Goal: Information Seeking & Learning: Learn about a topic

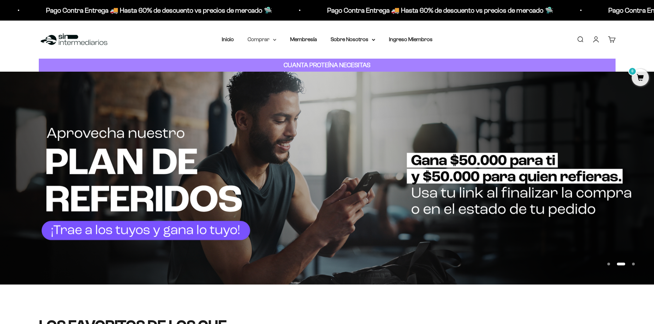
click at [273, 40] on icon at bounding box center [274, 40] width 3 height 2
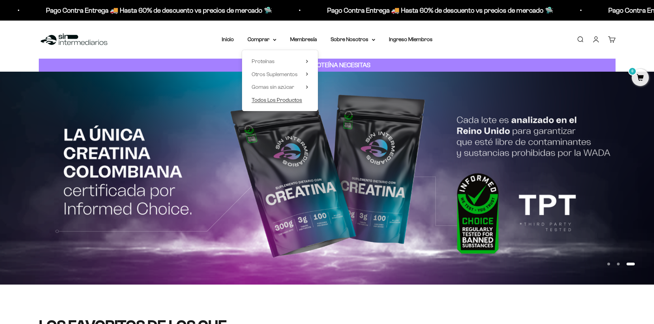
click at [300, 101] on span "Todos Los Productos" at bounding box center [277, 100] width 50 height 6
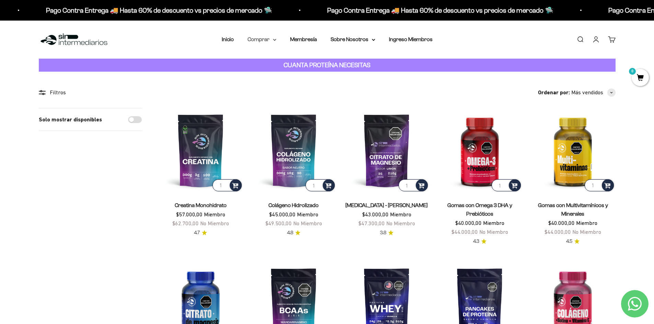
click at [275, 39] on icon at bounding box center [274, 39] width 3 height 1
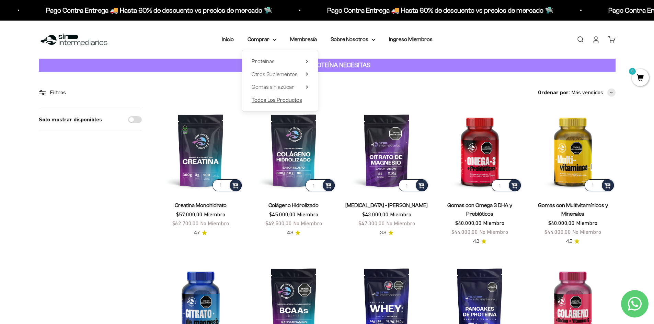
click at [286, 99] on span "Todos Los Productos" at bounding box center [277, 100] width 50 height 6
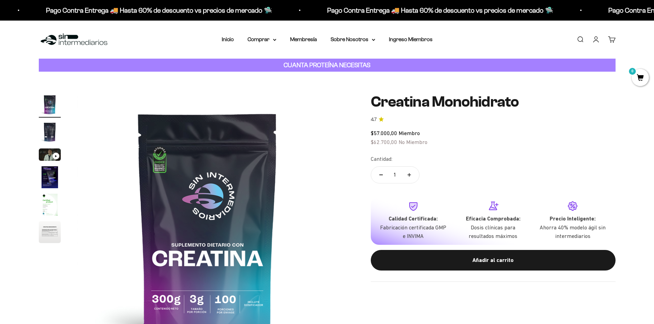
click at [45, 183] on img "Ir al artículo 4" at bounding box center [50, 178] width 22 height 22
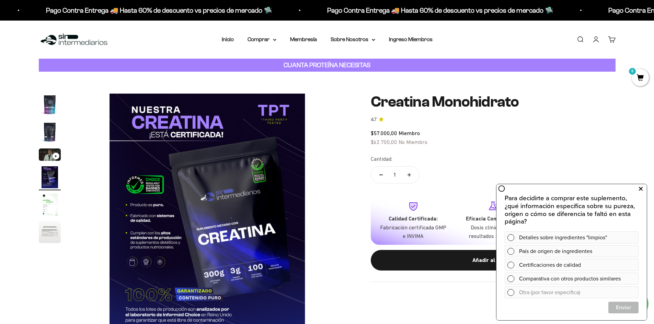
click at [642, 188] on icon at bounding box center [641, 189] width 4 height 9
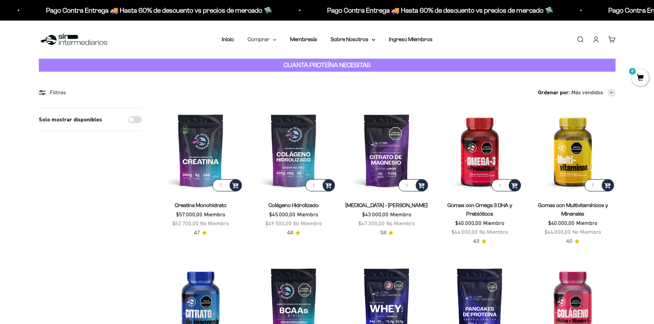
click at [269, 41] on summary "Comprar" at bounding box center [262, 39] width 29 height 9
click at [602, 92] on span "Más vendidos" at bounding box center [587, 92] width 32 height 9
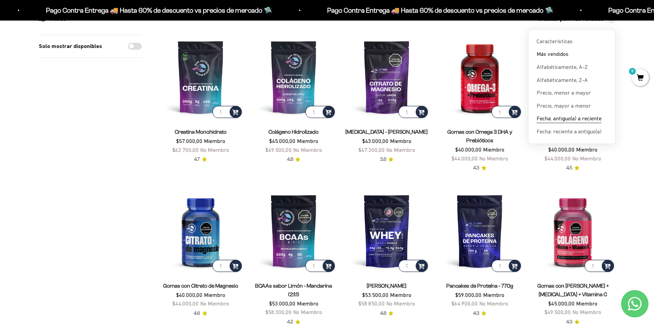
scroll to position [34, 0]
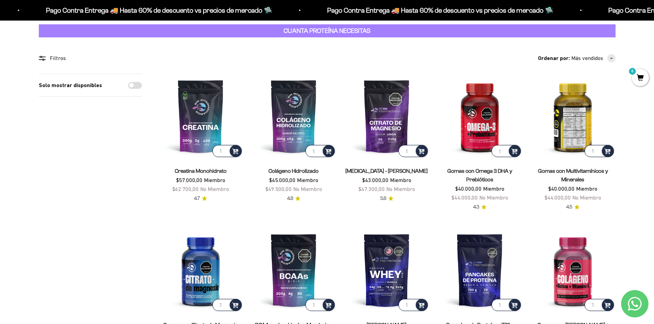
click at [559, 129] on img at bounding box center [572, 116] width 85 height 85
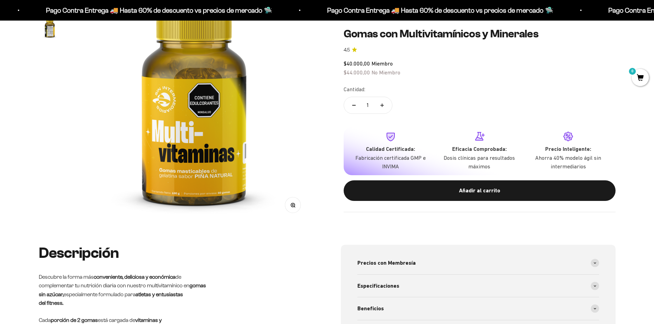
scroll to position [103, 0]
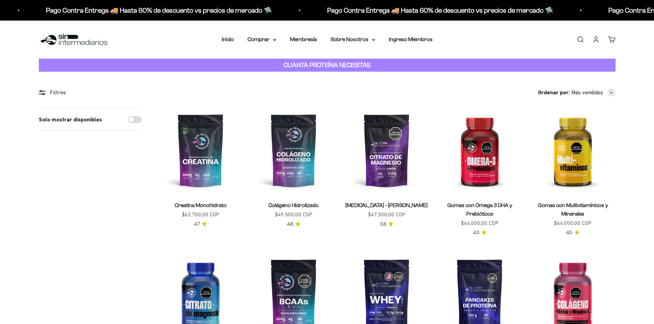
scroll to position [34, 0]
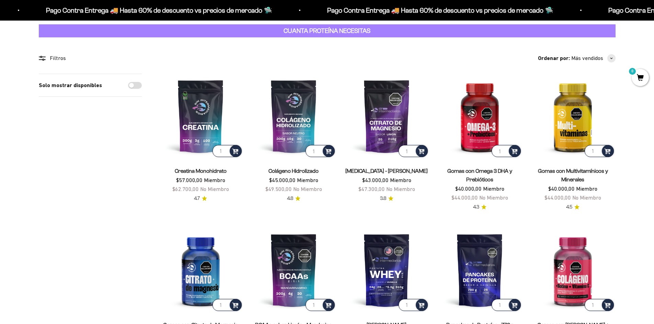
drag, startPoint x: 385, startPoint y: 276, endPoint x: 370, endPoint y: 316, distance: 42.6
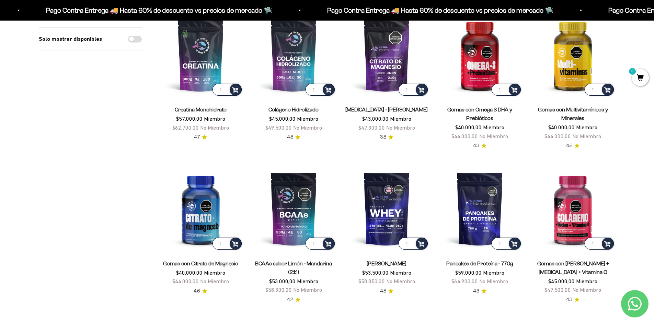
scroll to position [172, 0]
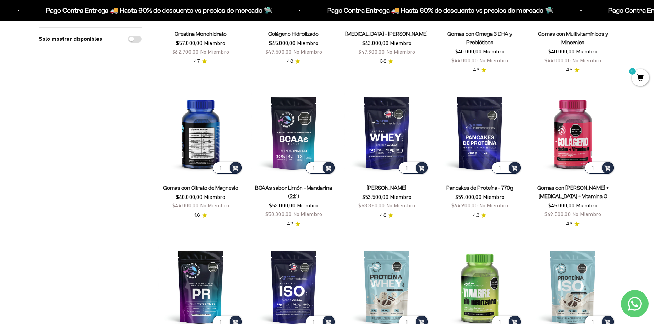
click at [197, 138] on img at bounding box center [200, 133] width 85 height 85
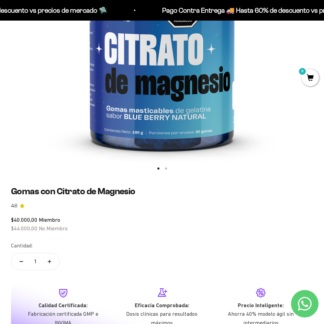
scroll to position [172, 0]
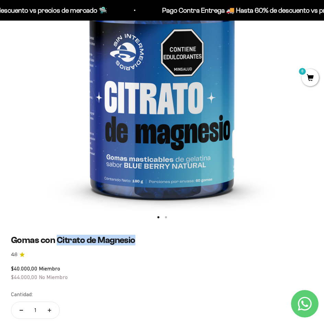
drag, startPoint x: 136, startPoint y: 242, endPoint x: 58, endPoint y: 244, distance: 77.6
click at [58, 244] on h1 "Gomas con Citrato de Magnesio" at bounding box center [162, 240] width 302 height 11
